Goal: Find specific page/section: Find specific page/section

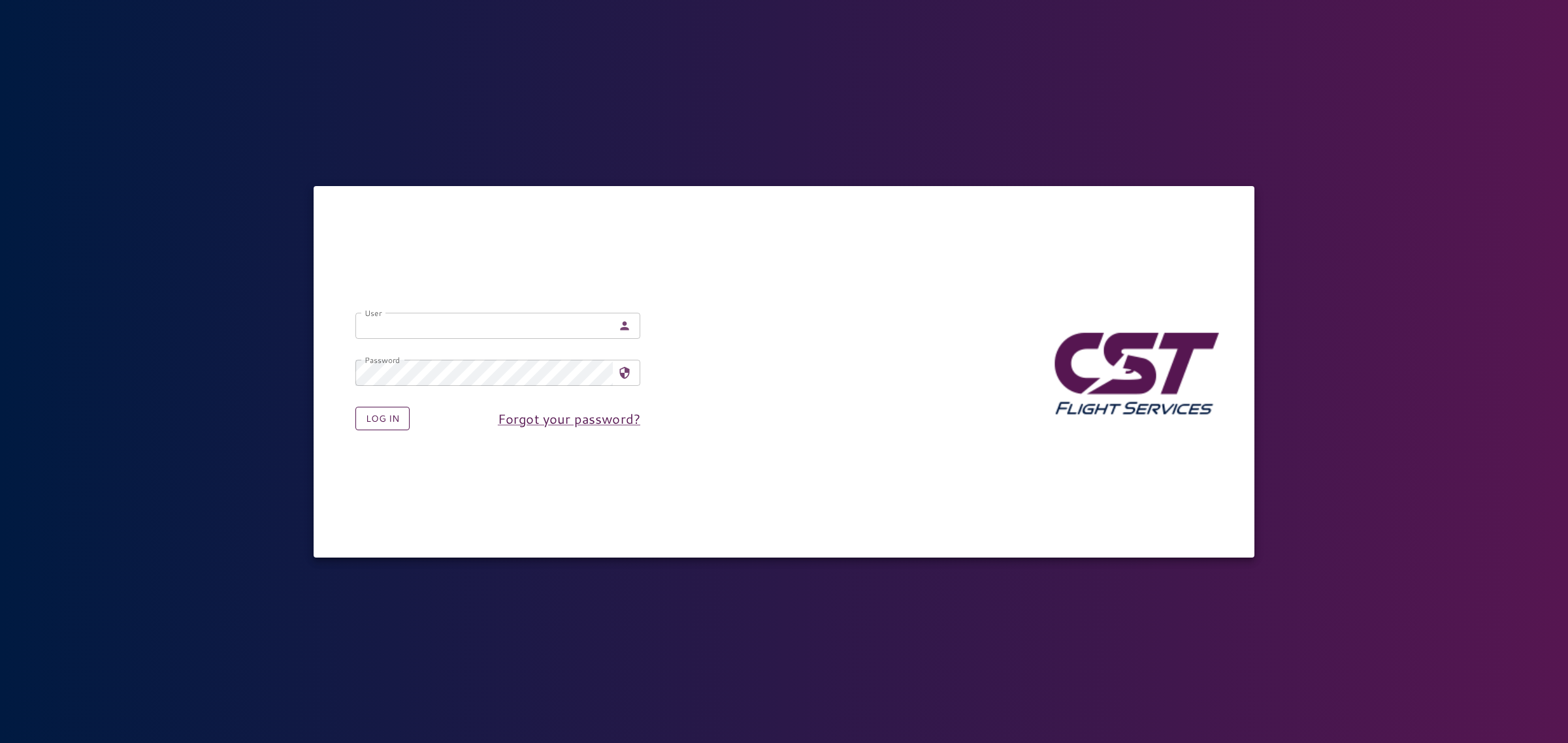
type input "**********"
click at [386, 418] on button "Log in" at bounding box center [382, 419] width 54 height 24
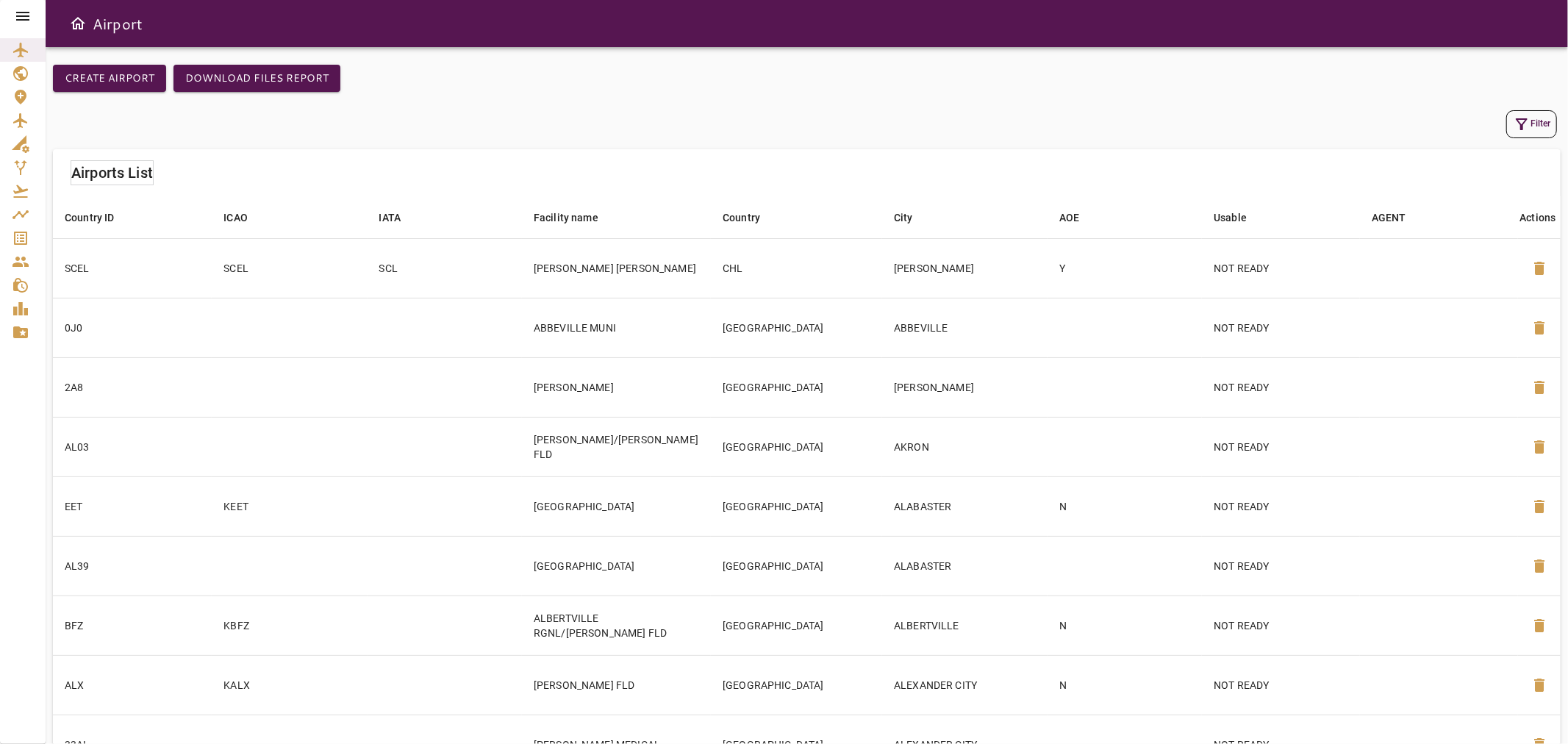
drag, startPoint x: 1718, startPoint y: 4, endPoint x: 981, endPoint y: 61, distance: 739.2
click at [981, 61] on div "Create airport Download Files Report Filter Airports List Country ID arrow_down…" at bounding box center [806, 395] width 1523 height 697
click at [22, 234] on icon "Service Orders" at bounding box center [20, 237] width 13 height 13
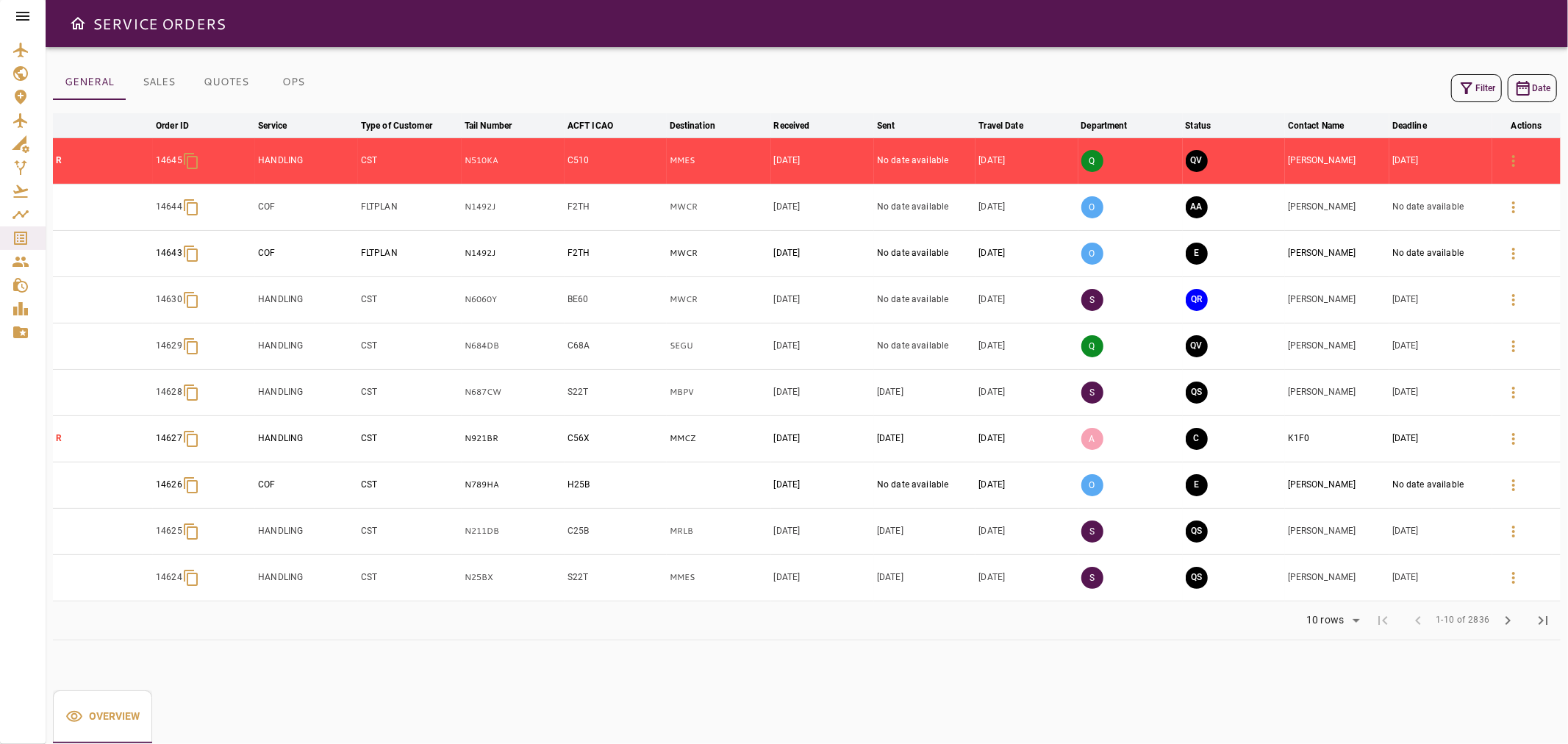
click at [31, 24] on div at bounding box center [22, 16] width 45 height 32
click at [23, 17] on icon at bounding box center [22, 16] width 18 height 18
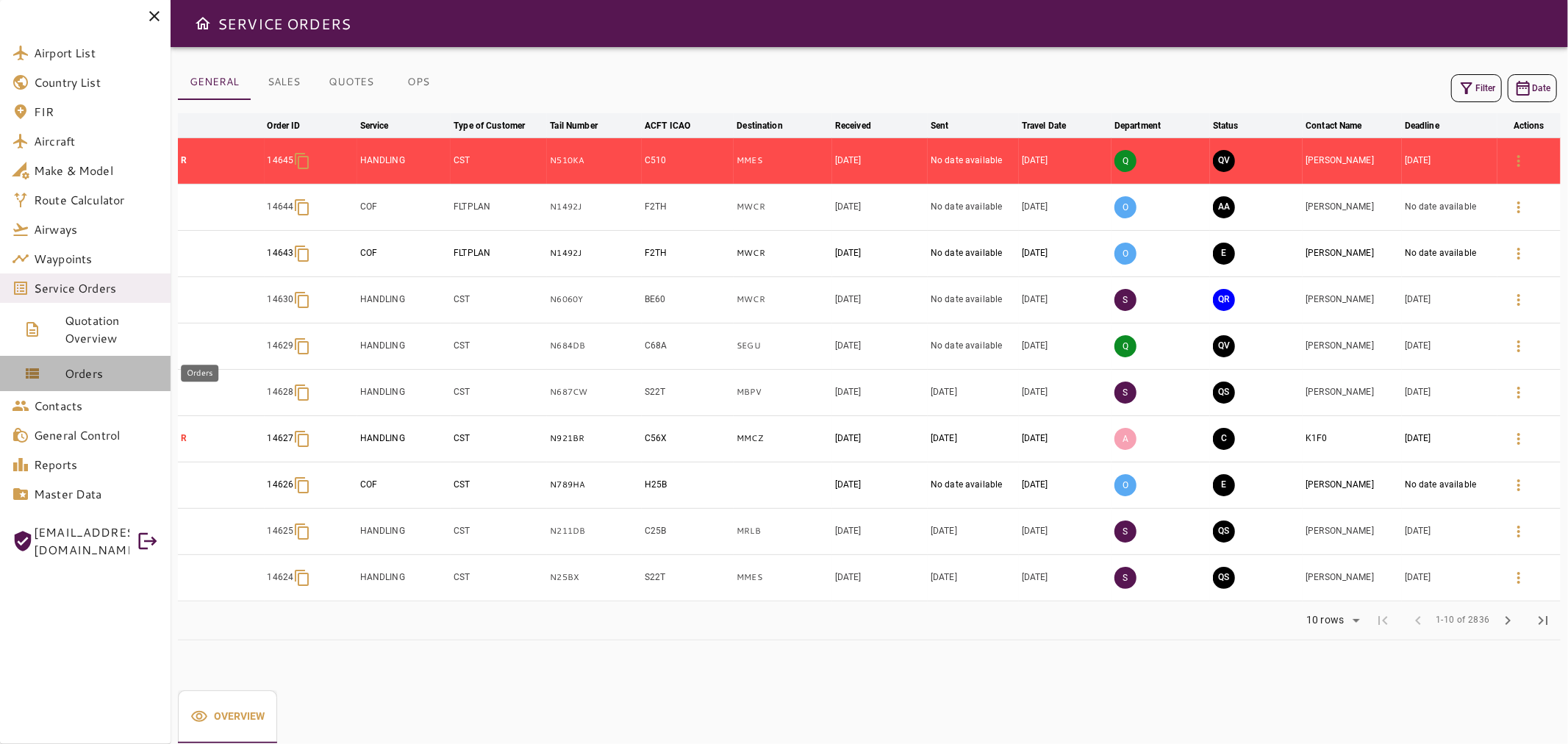
click at [68, 371] on span "Orders" at bounding box center [111, 373] width 94 height 18
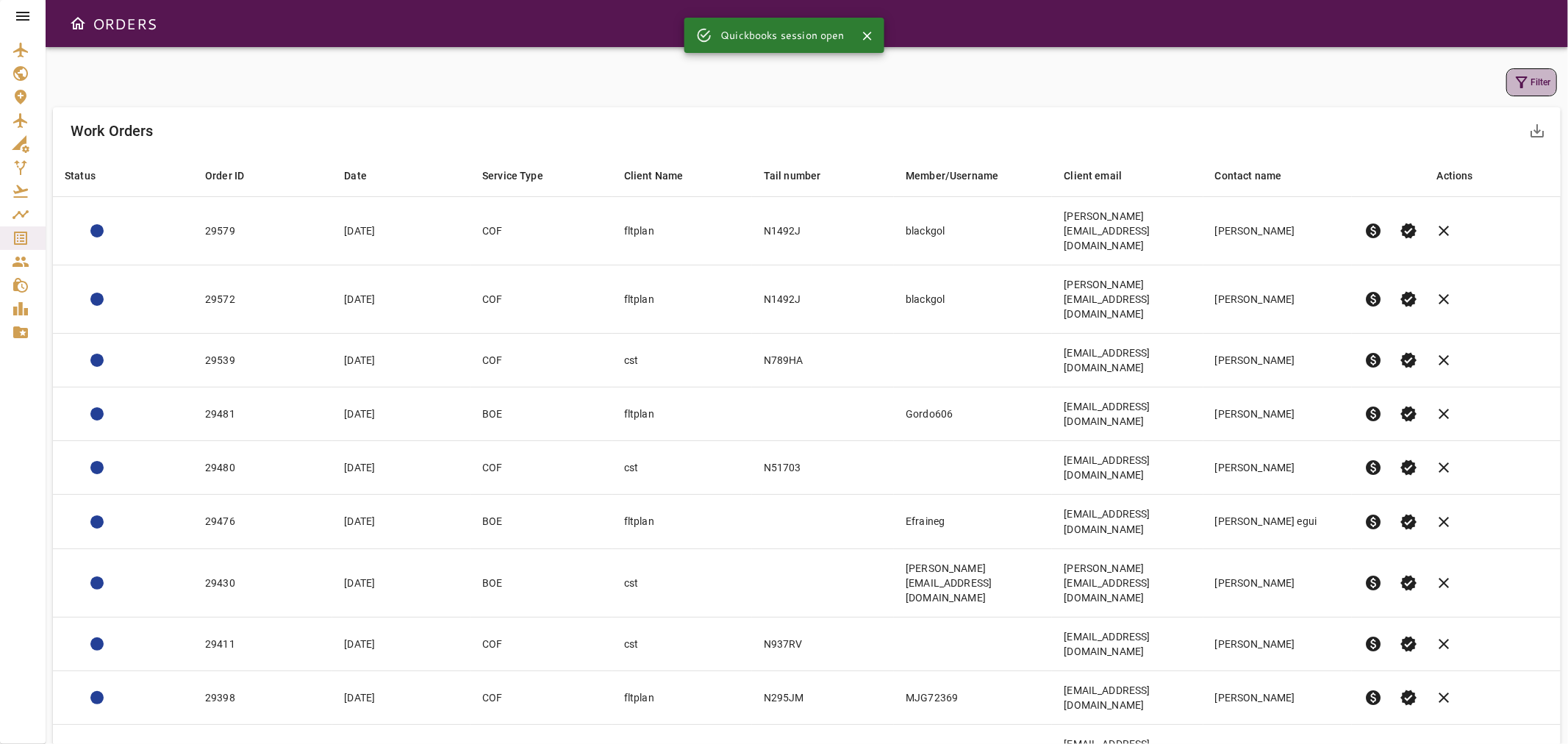
click at [1543, 85] on button "Filter" at bounding box center [1532, 82] width 51 height 28
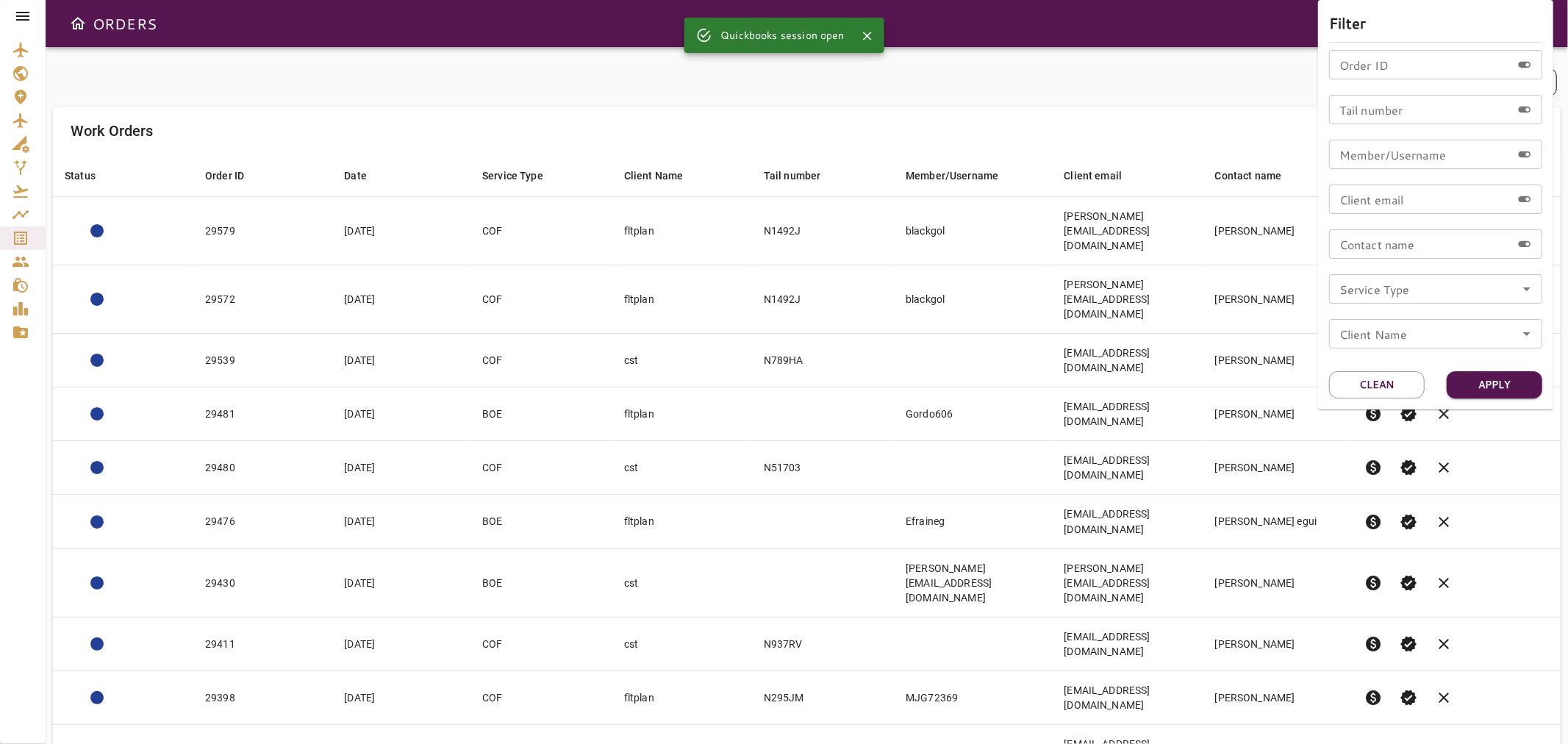
click at [1529, 281] on icon "Open" at bounding box center [1526, 288] width 18 height 18
click at [1390, 351] on li "BOE" at bounding box center [1435, 358] width 213 height 26
type input "***"
click at [1483, 383] on button "Apply" at bounding box center [1494, 384] width 95 height 27
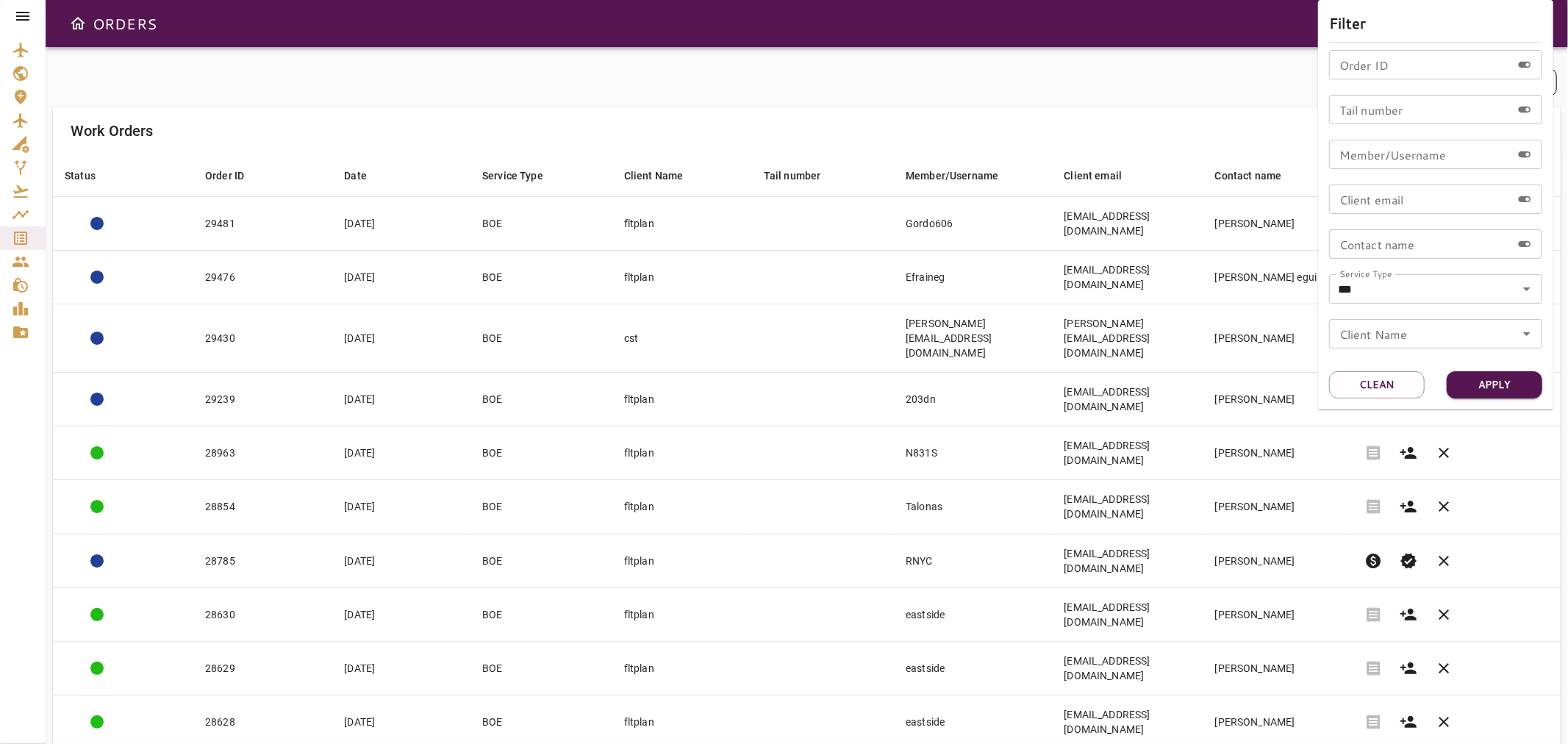
click at [1059, 91] on div at bounding box center [784, 372] width 1568 height 744
